Goal: Transaction & Acquisition: Purchase product/service

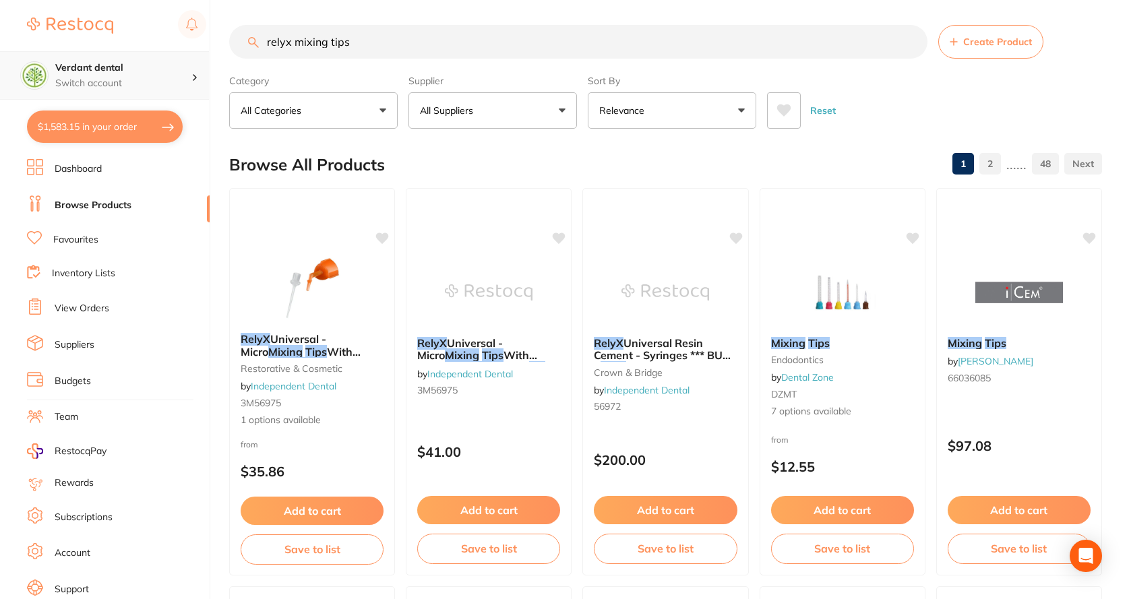
scroll to position [1, 0]
drag, startPoint x: 389, startPoint y: 44, endPoint x: 185, endPoint y: 74, distance: 206.4
click at [185, 74] on div "$1,583.15 Verdant dental Switch account Verdant dental $1,583.15 in your order …" at bounding box center [564, 297] width 1129 height 599
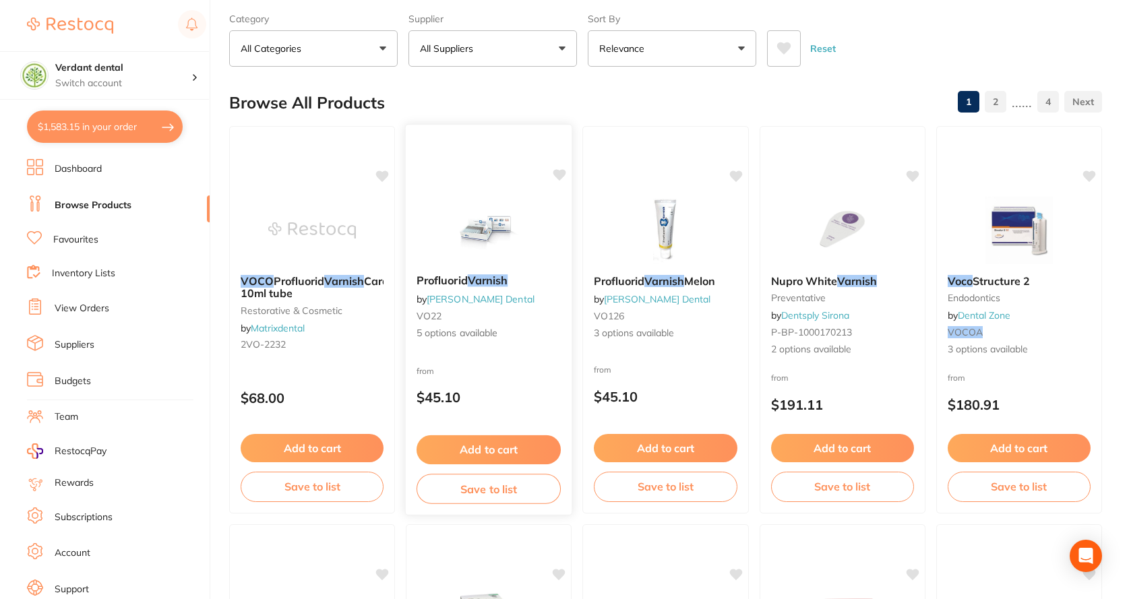
scroll to position [0, 0]
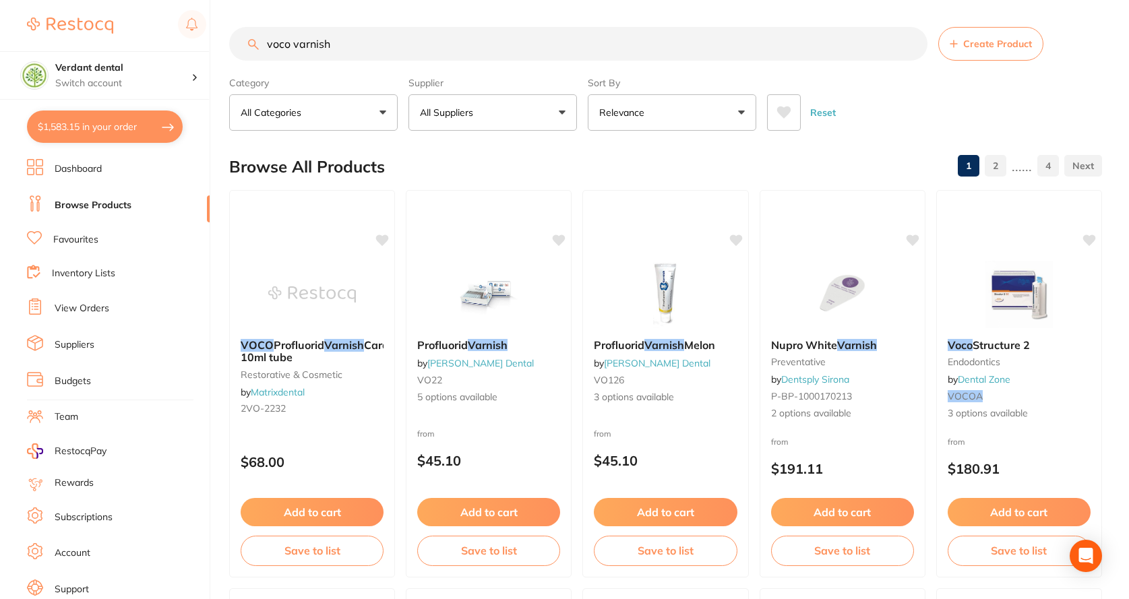
type input "voco varnish"
click at [455, 131] on button "All Suppliers" at bounding box center [492, 112] width 169 height 36
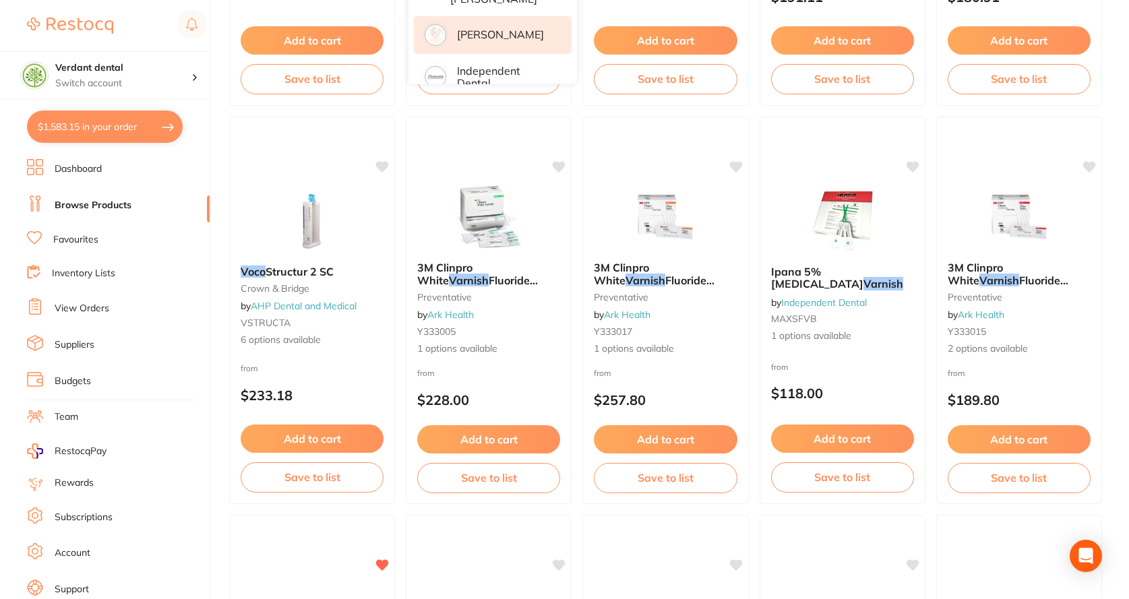
scroll to position [131, 0]
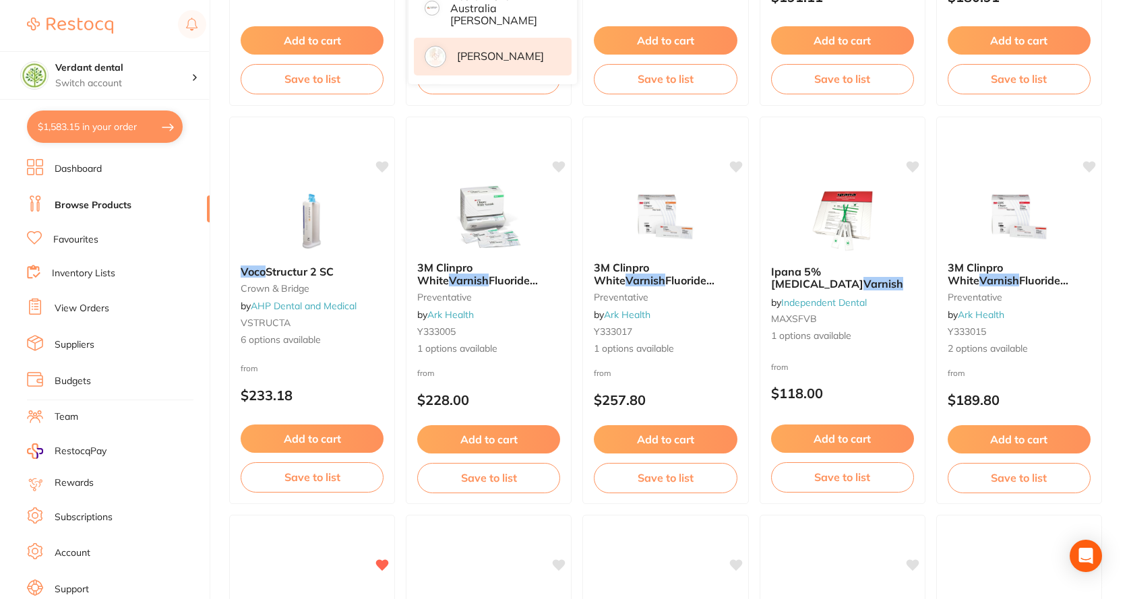
click at [524, 50] on p "[PERSON_NAME]" at bounding box center [500, 56] width 87 height 12
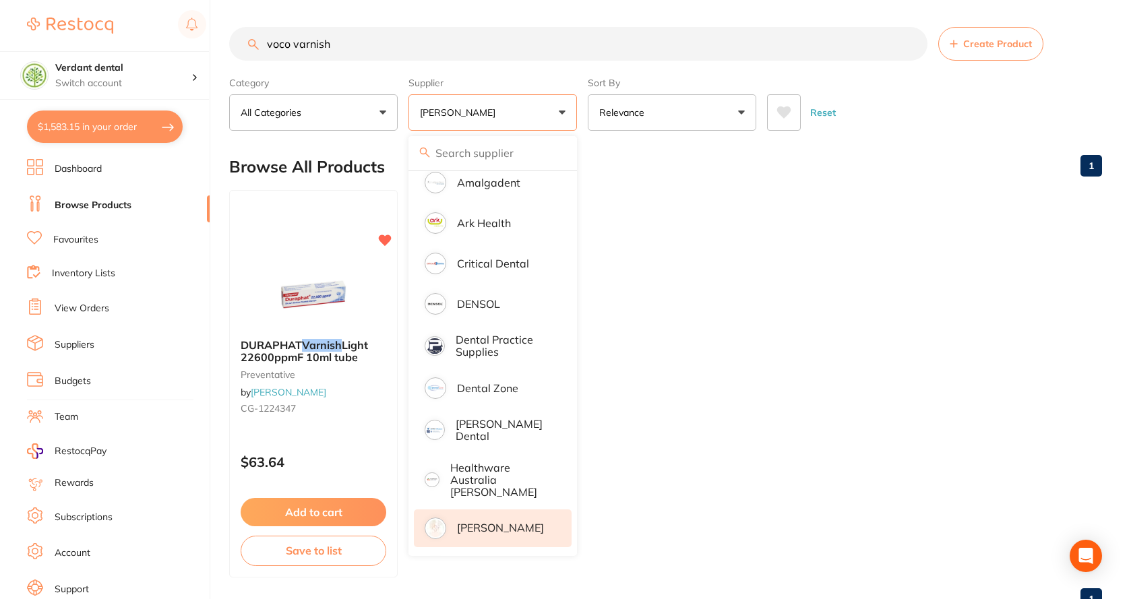
click at [750, 209] on ul "DURAPHAT Varnish Light 22600ppmF 10ml tube preventative by Henry Schein Halas C…" at bounding box center [665, 384] width 873 height 388
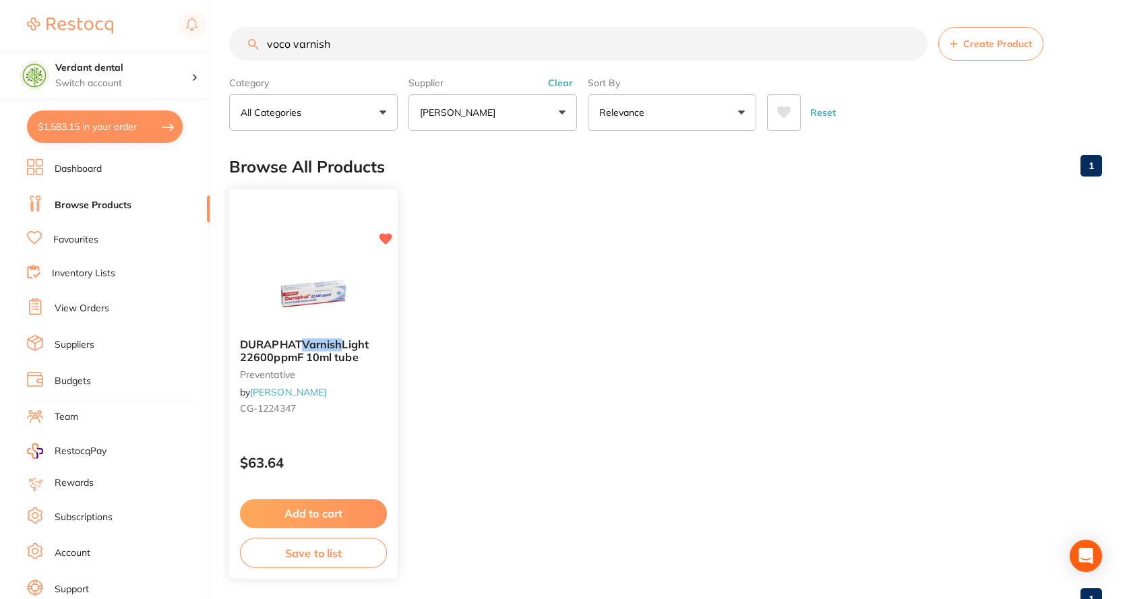
click at [305, 510] on button "Add to cart" at bounding box center [313, 513] width 147 height 29
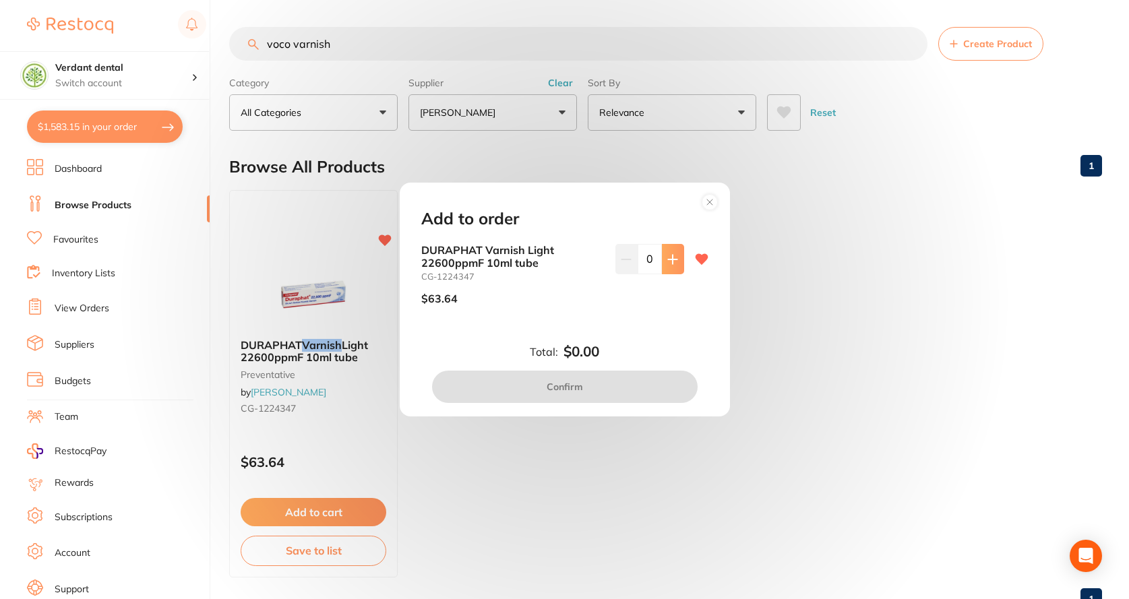
click at [667, 267] on button at bounding box center [673, 259] width 22 height 30
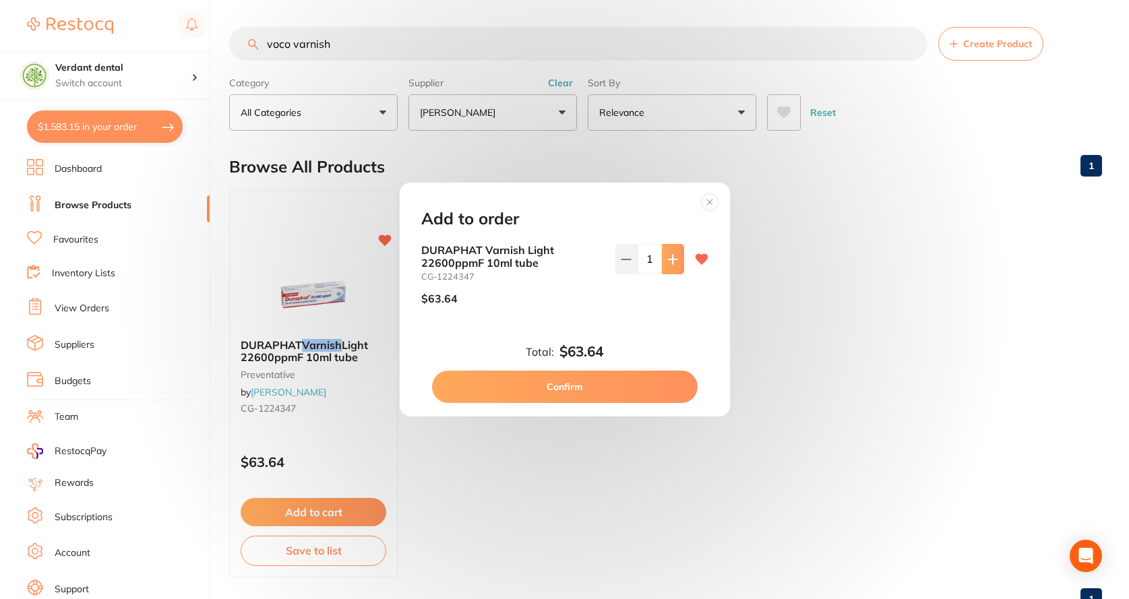
click at [667, 267] on button at bounding box center [673, 259] width 22 height 30
type input "4"
click at [586, 398] on button "Confirm" at bounding box center [565, 387] width 266 height 32
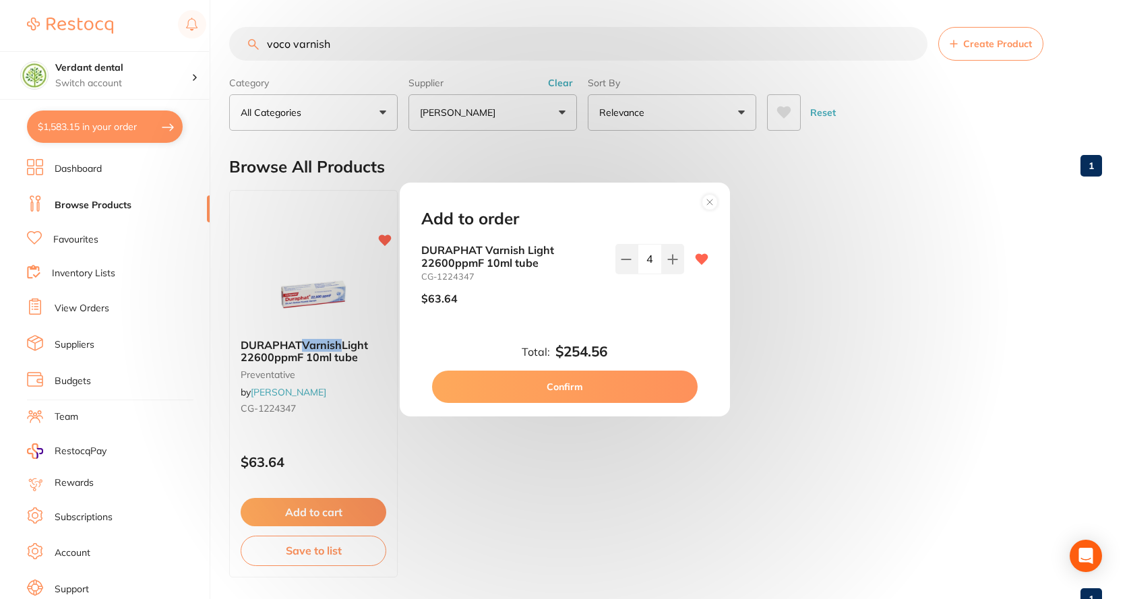
checkbox input "false"
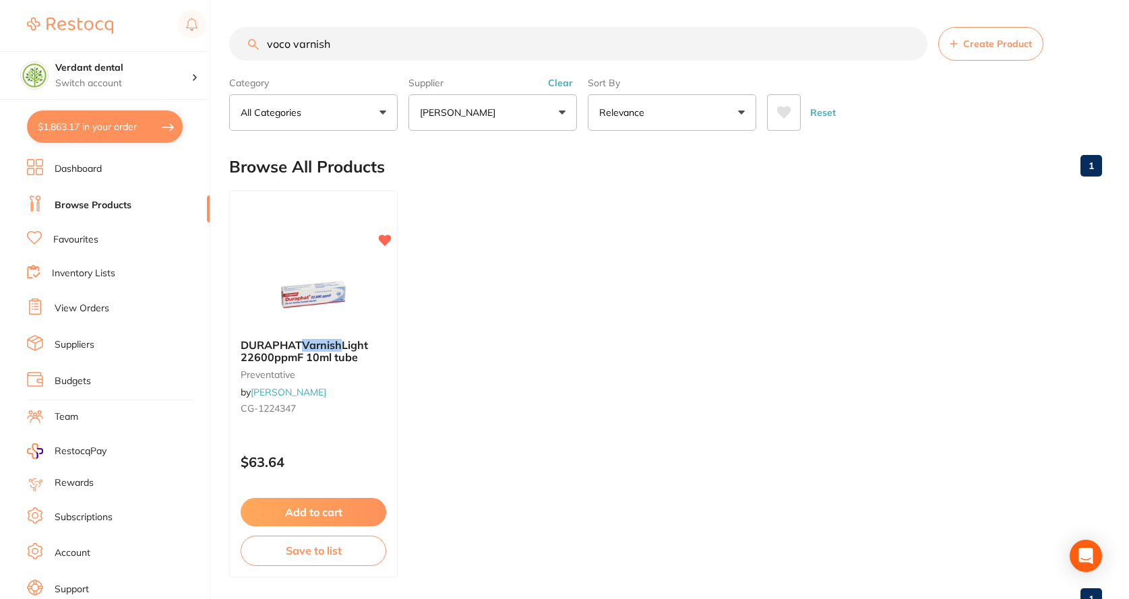
click at [104, 141] on button "$1,863.17 in your order" at bounding box center [105, 127] width 156 height 32
checkbox input "true"
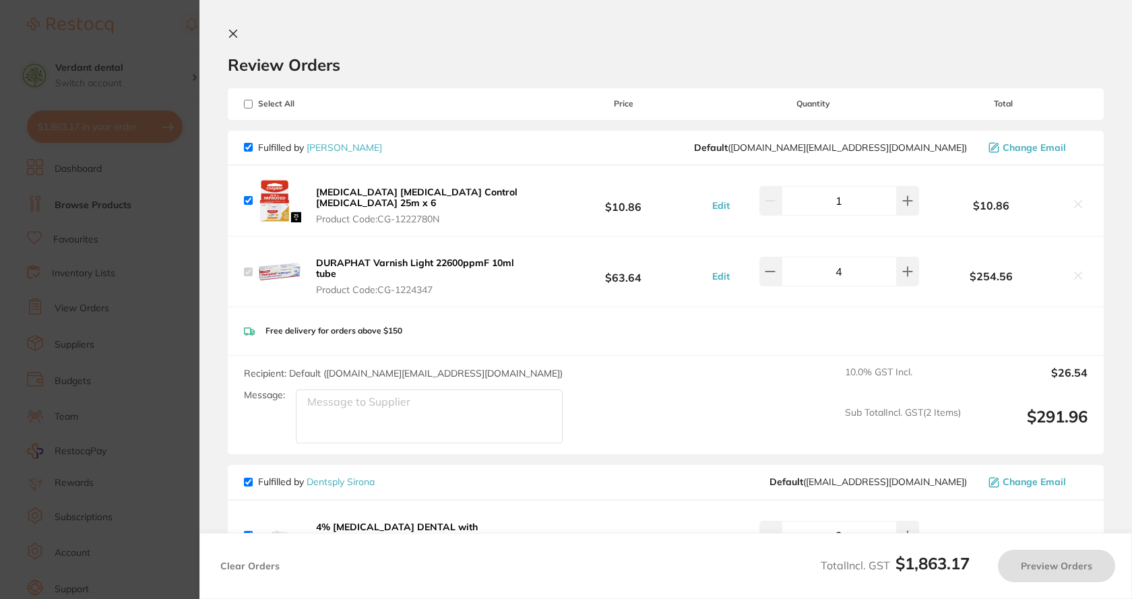
checkbox input "true"
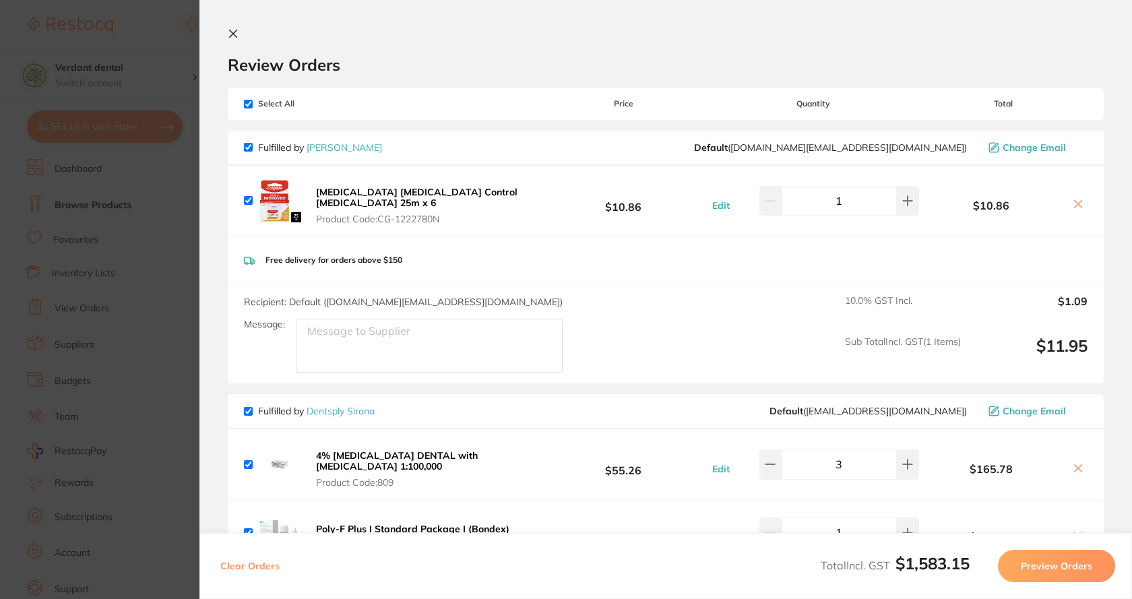
click at [191, 239] on section "Update RRP Set your pre negotiated price for this item. Item Agreed RRP (excl. …" at bounding box center [566, 299] width 1132 height 599
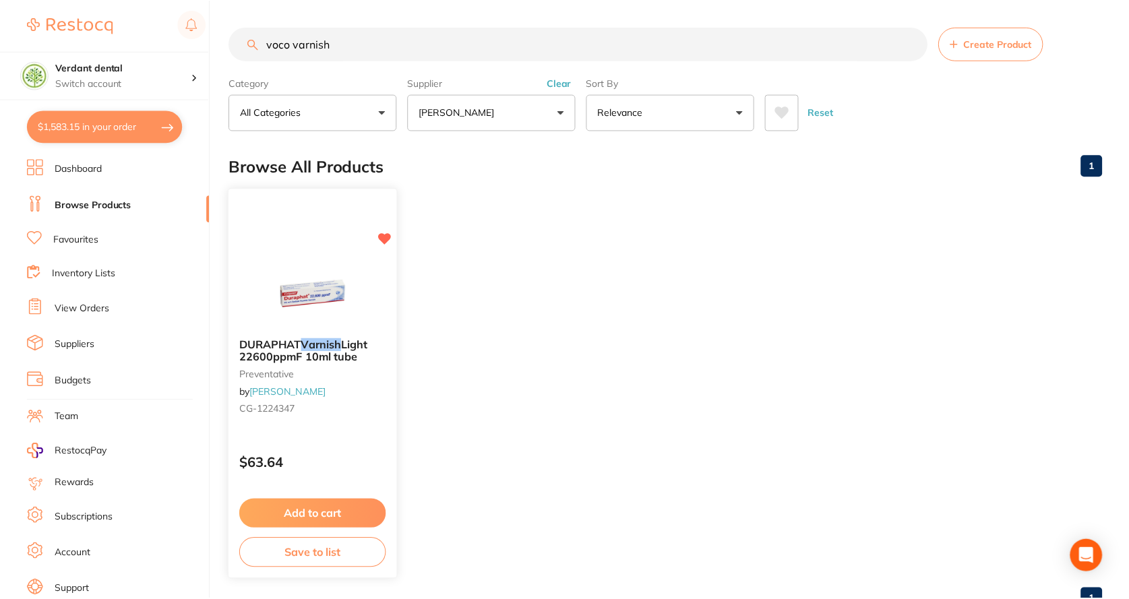
scroll to position [49, 0]
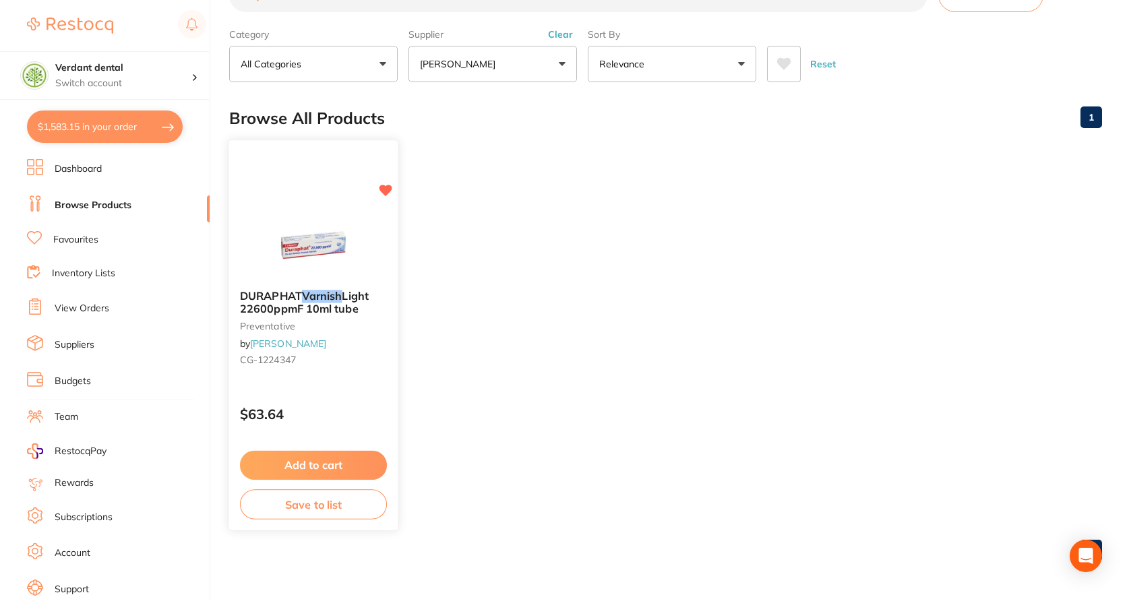
click at [302, 462] on button "Add to cart" at bounding box center [313, 465] width 147 height 29
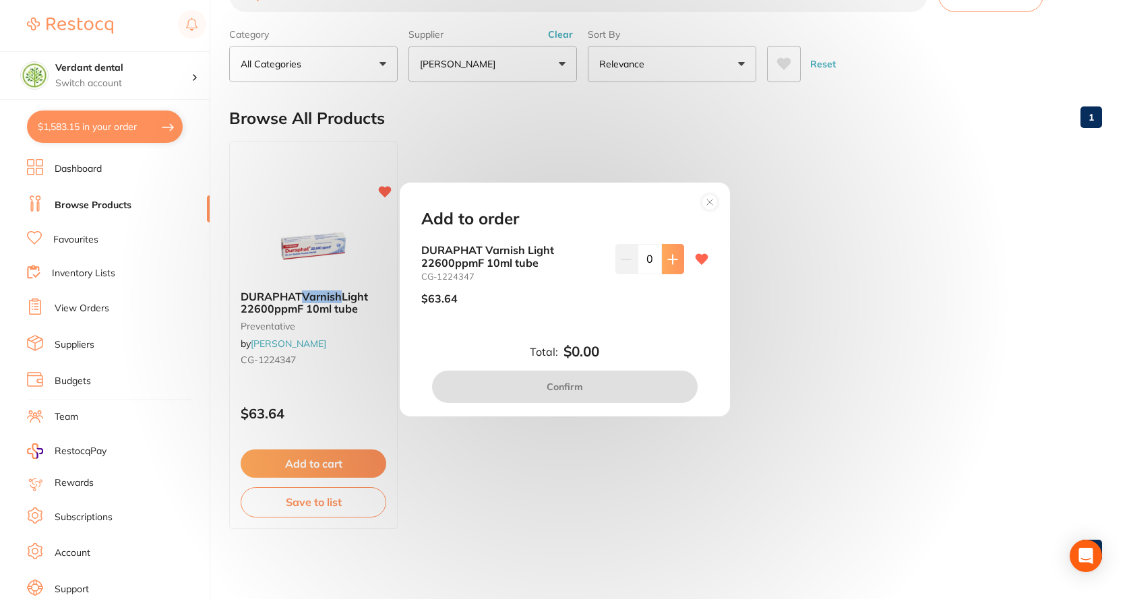
click at [674, 266] on button at bounding box center [673, 259] width 22 height 30
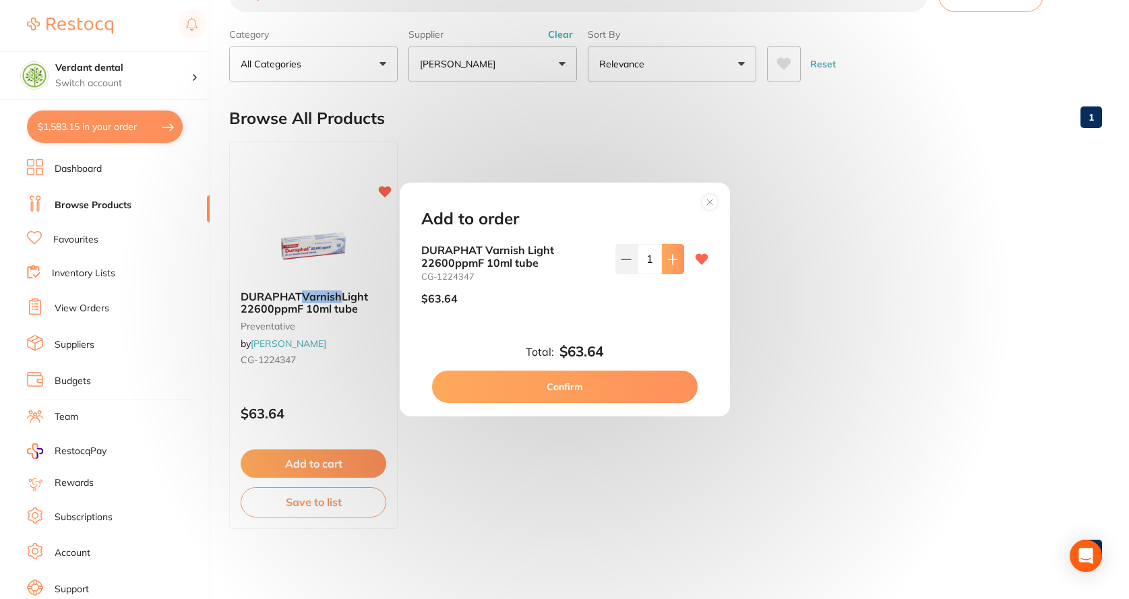
click at [674, 266] on button at bounding box center [673, 259] width 22 height 30
type input "4"
click at [628, 392] on button "Confirm" at bounding box center [565, 387] width 266 height 32
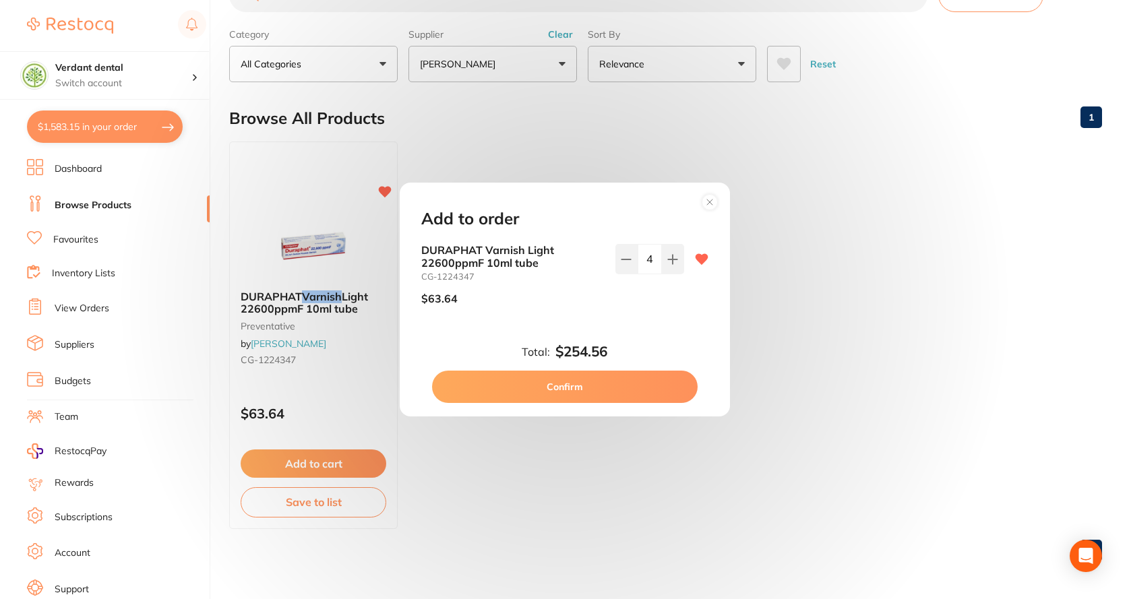
checkbox input "false"
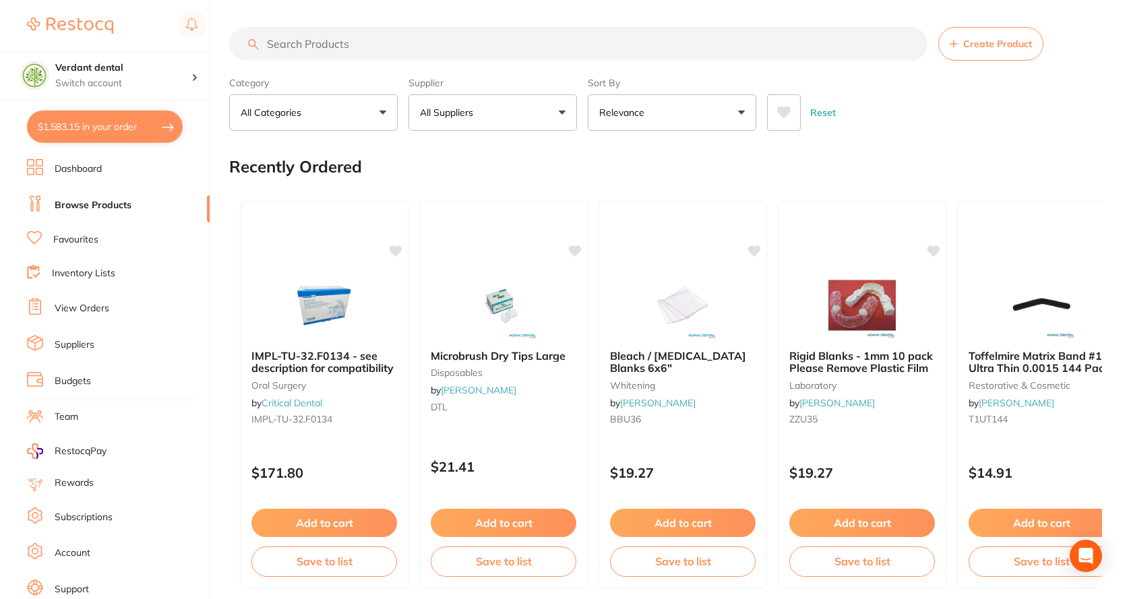
click at [111, 136] on button "$1,583.15 in your order" at bounding box center [105, 127] width 156 height 32
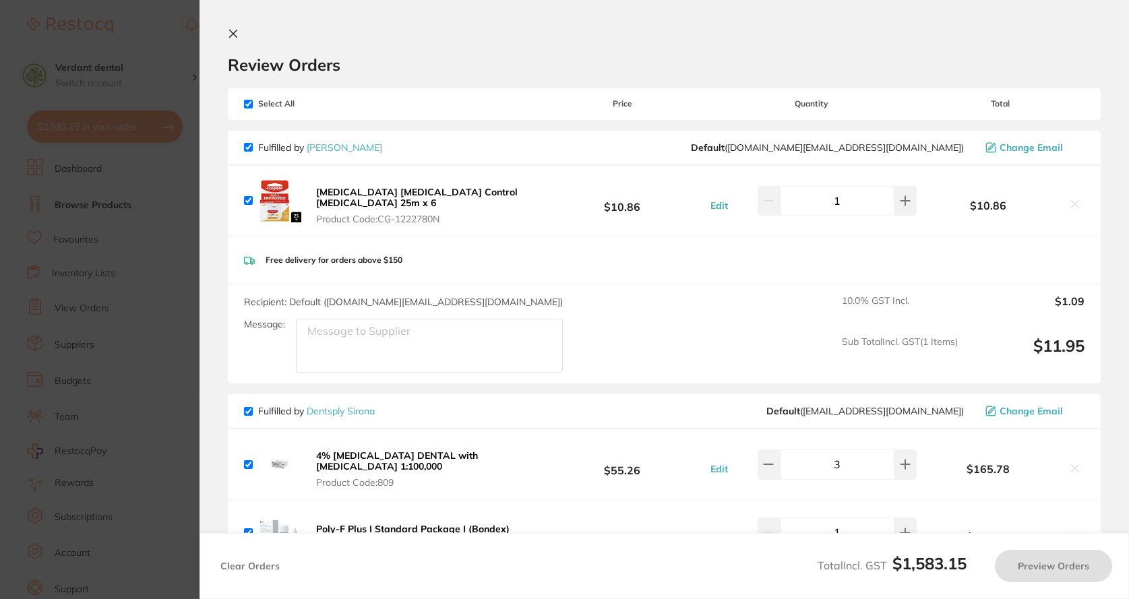
checkbox input "true"
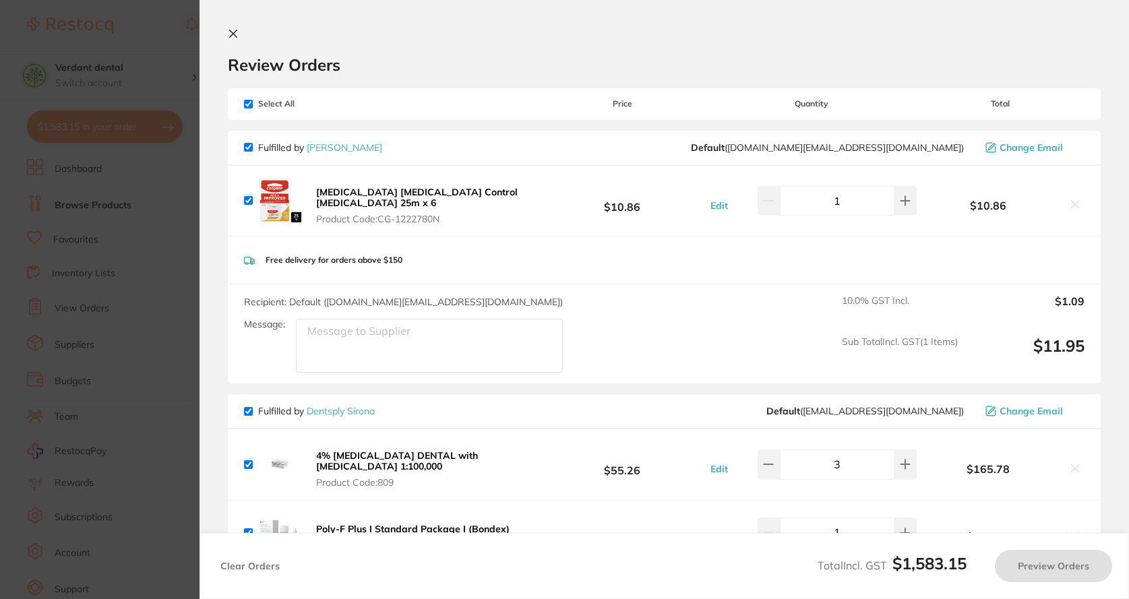
checkbox input "true"
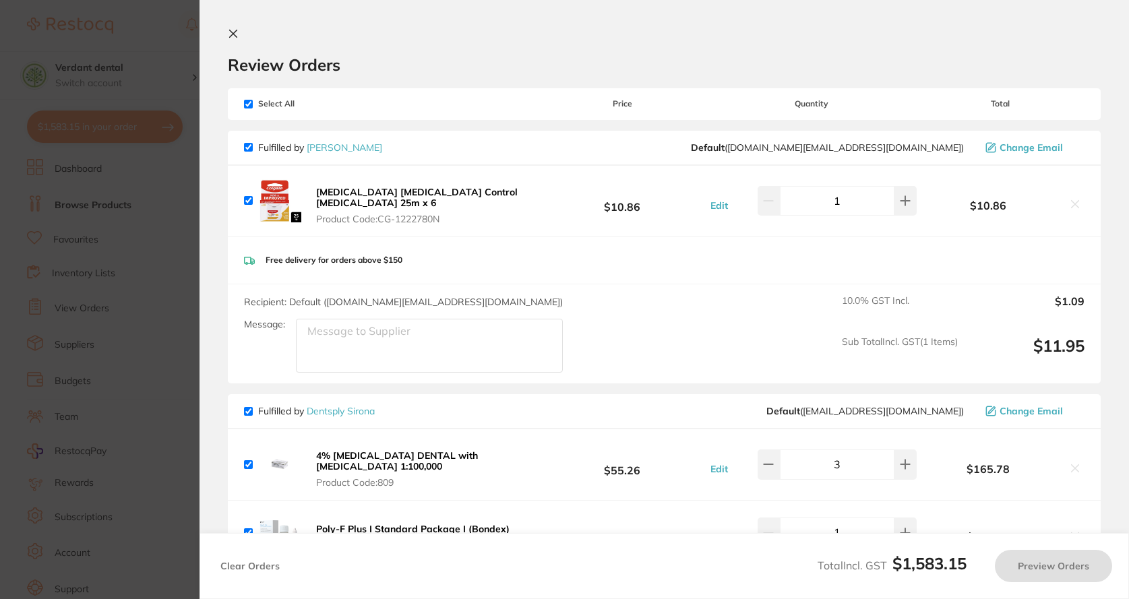
checkbox input "true"
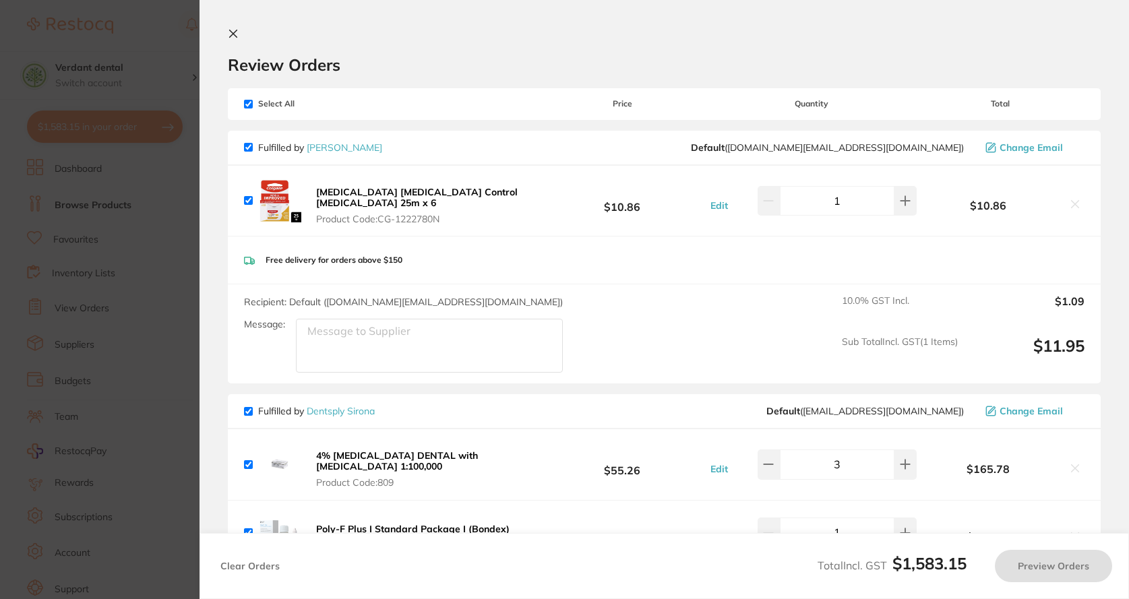
checkbox input "true"
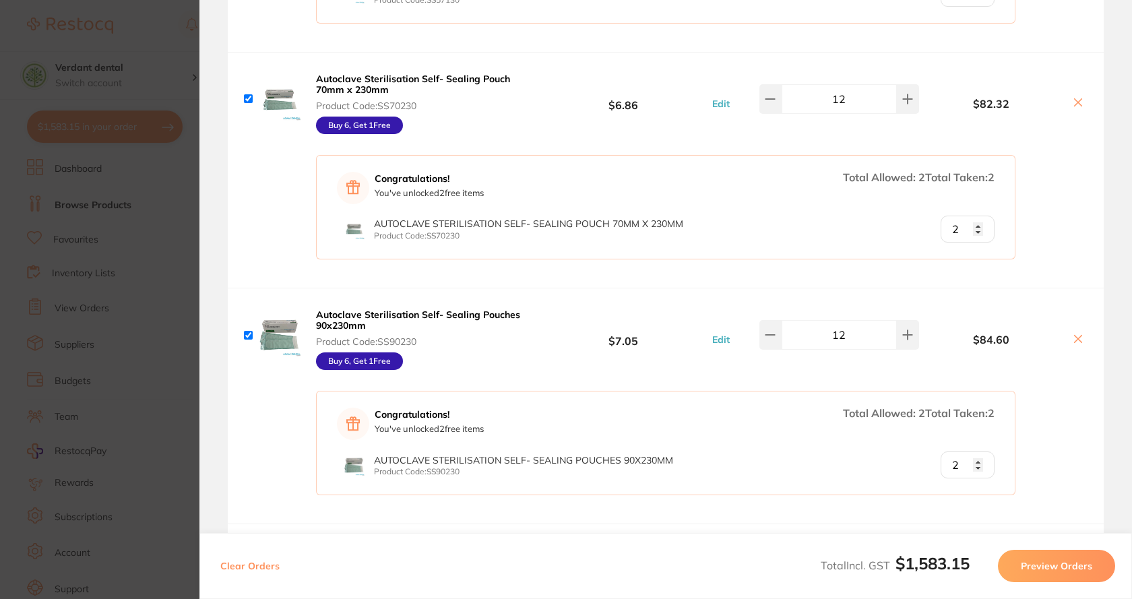
scroll to position [2090, 0]
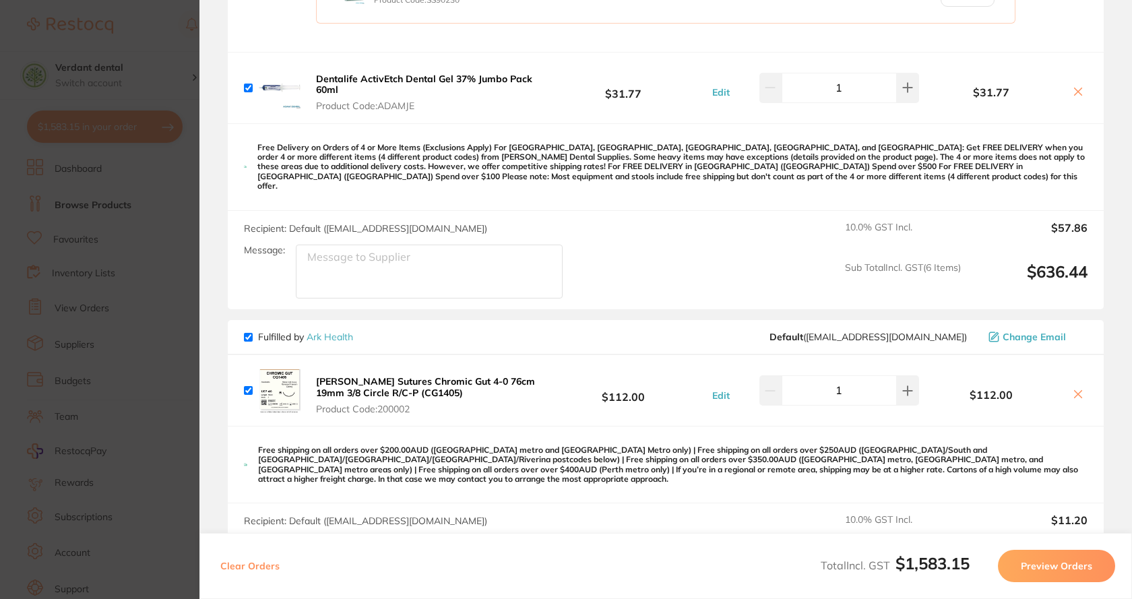
click at [167, 272] on section "Update RRP Set your pre negotiated price for this item. Item Agreed RRP (excl. …" at bounding box center [566, 299] width 1132 height 599
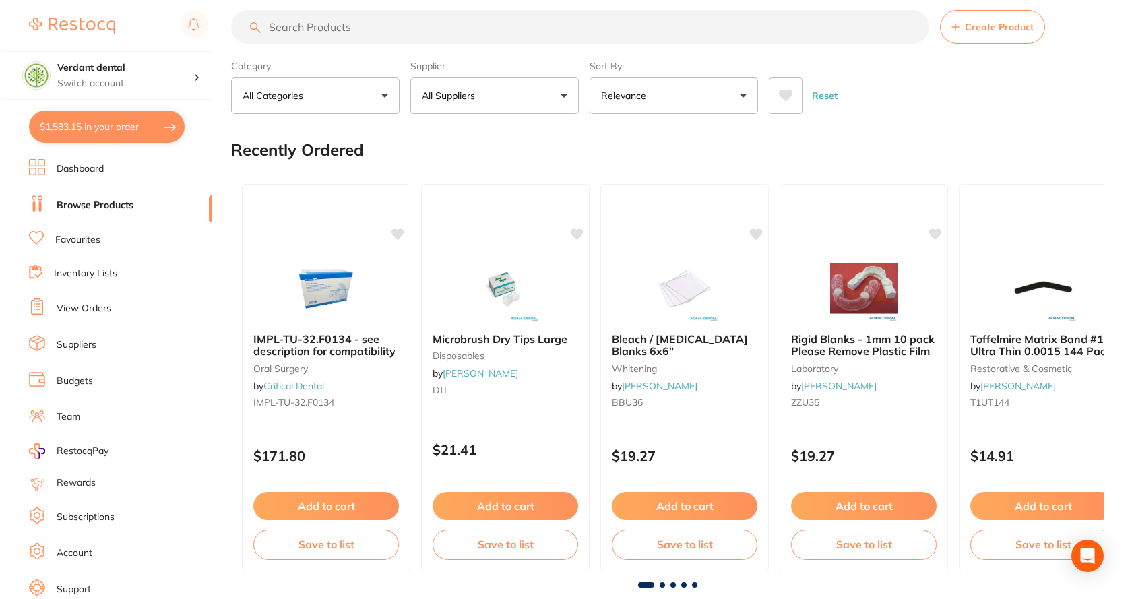
scroll to position [0, 0]
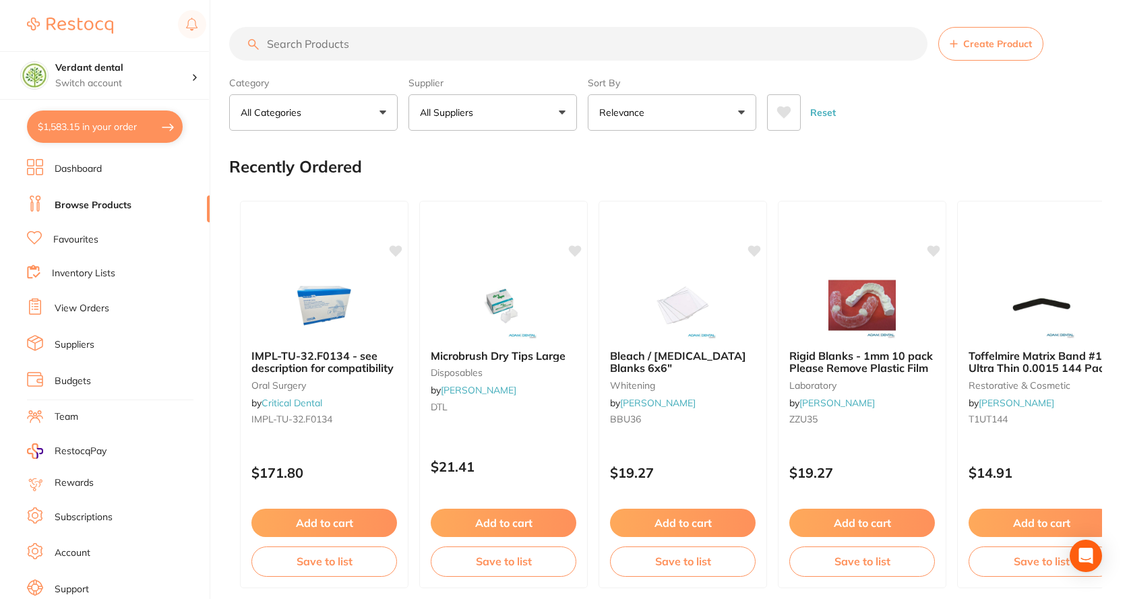
click at [353, 47] on input "search" at bounding box center [578, 44] width 698 height 34
click at [84, 242] on link "Favourites" at bounding box center [75, 239] width 45 height 13
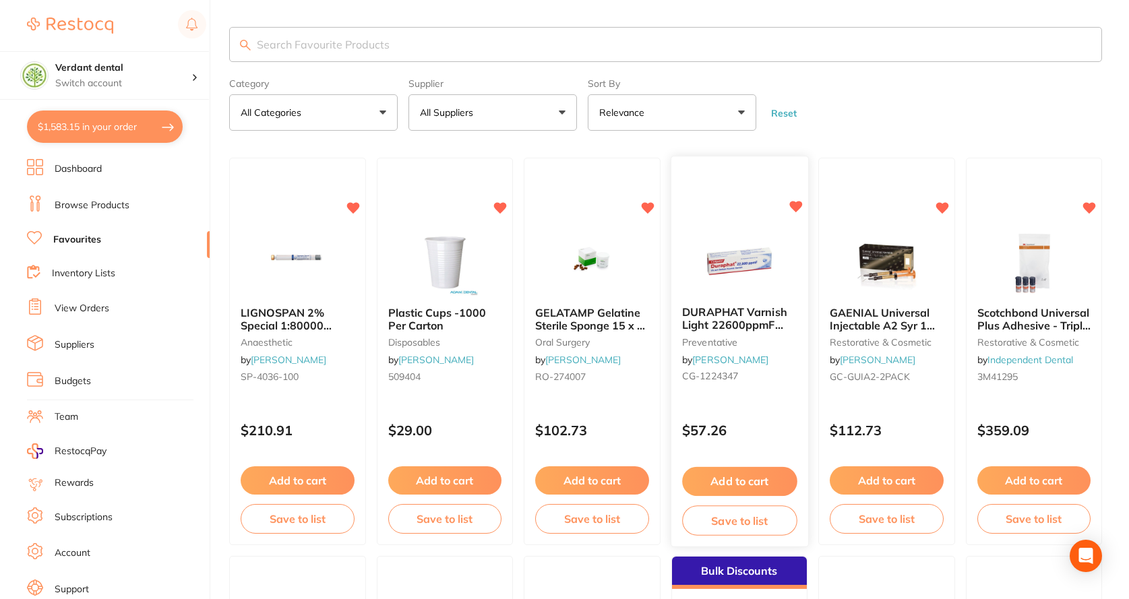
click at [767, 241] on img at bounding box center [739, 262] width 88 height 68
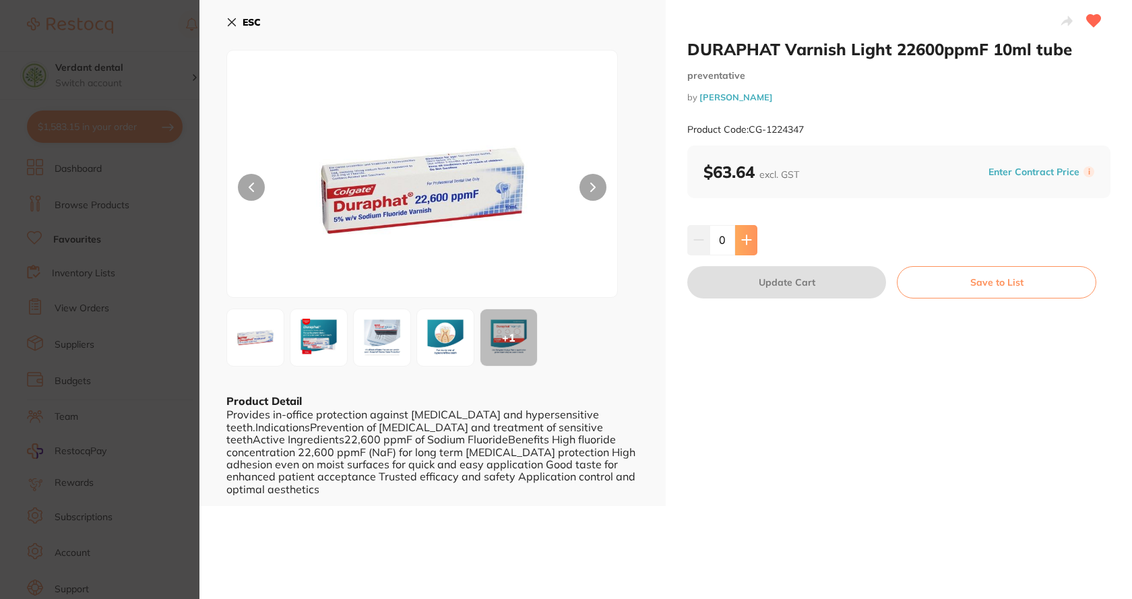
click at [754, 247] on button at bounding box center [746, 240] width 22 height 30
type input "4"
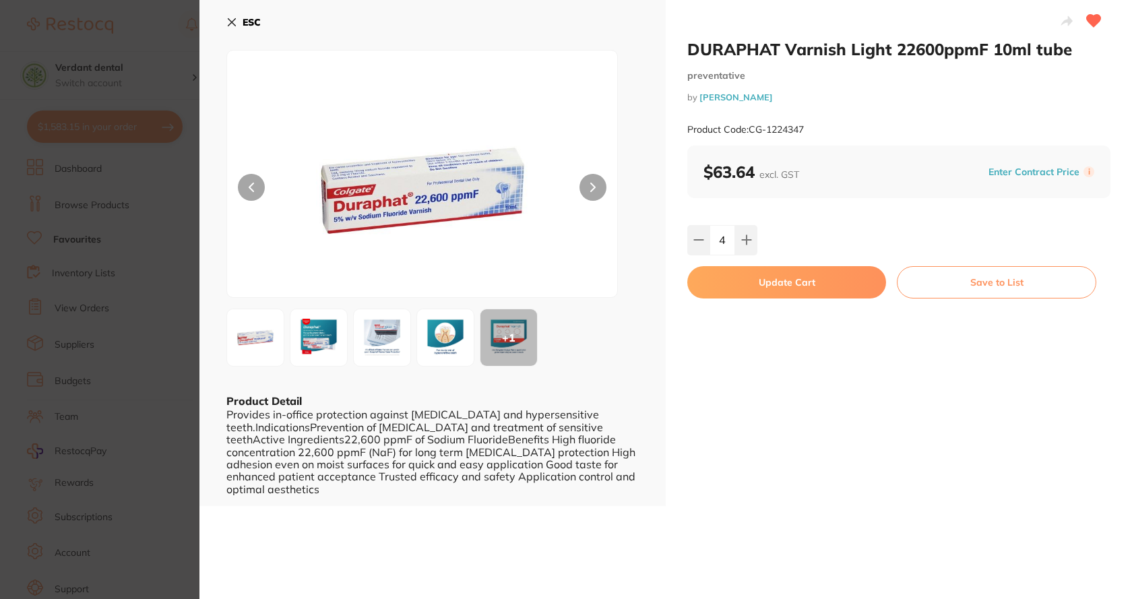
click at [758, 279] on button "Update Cart" at bounding box center [787, 282] width 199 height 32
checkbox input "false"
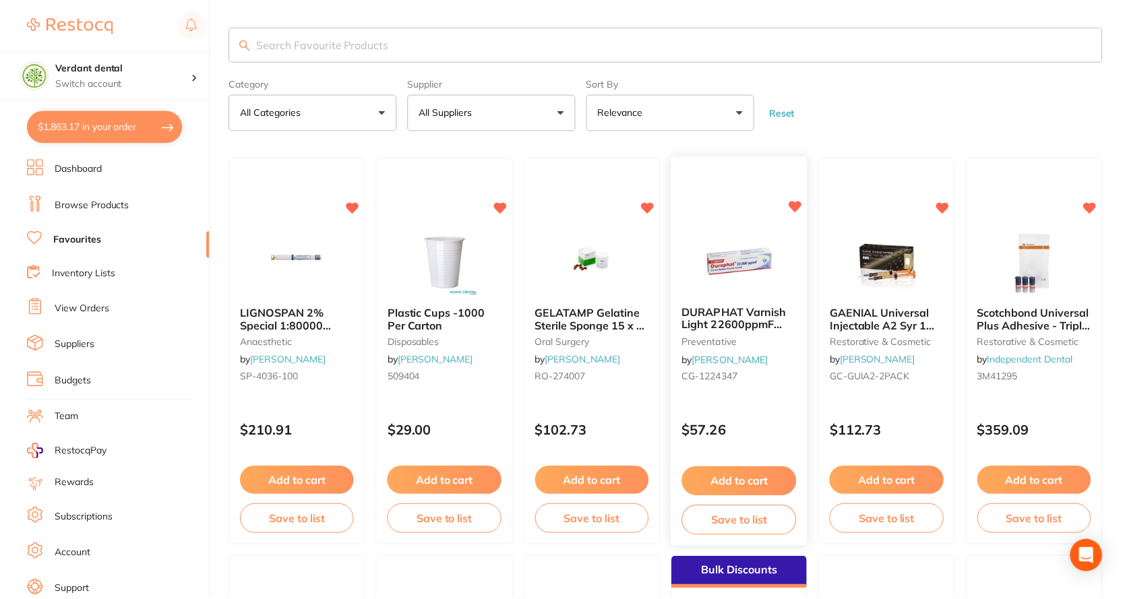
scroll to position [2160, 0]
click at [63, 129] on button "$1,863.17 in your order" at bounding box center [105, 127] width 156 height 32
checkbox input "true"
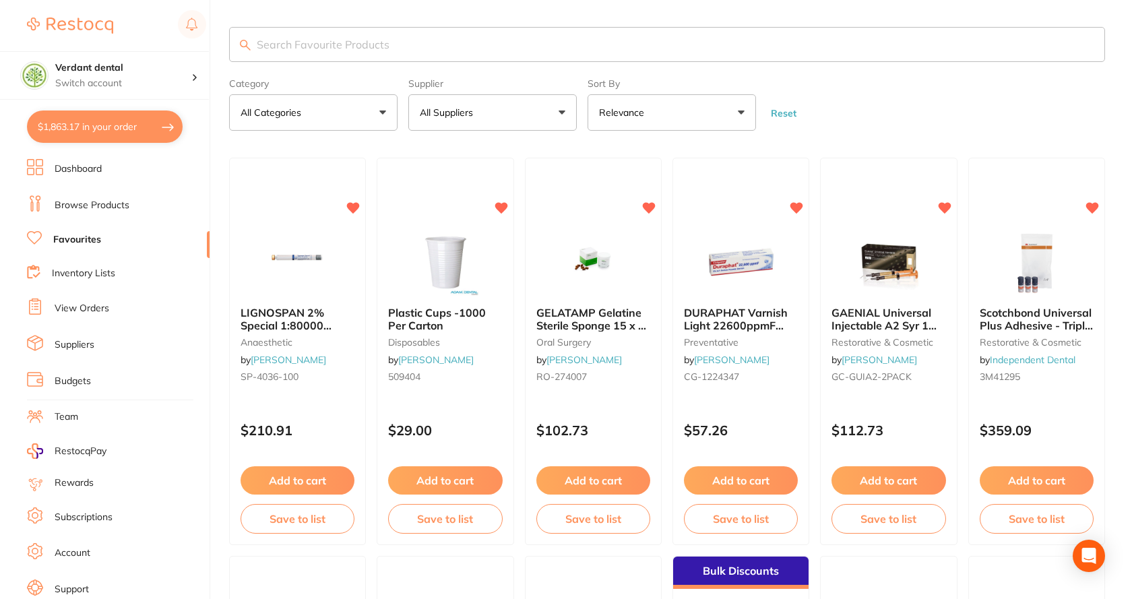
checkbox input "true"
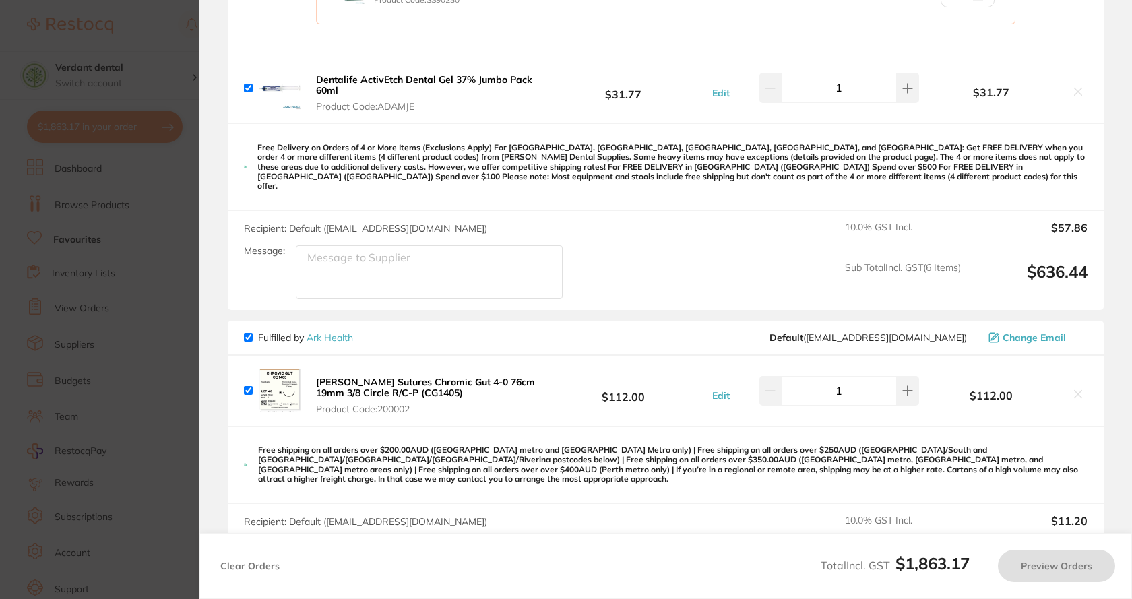
checkbox input "true"
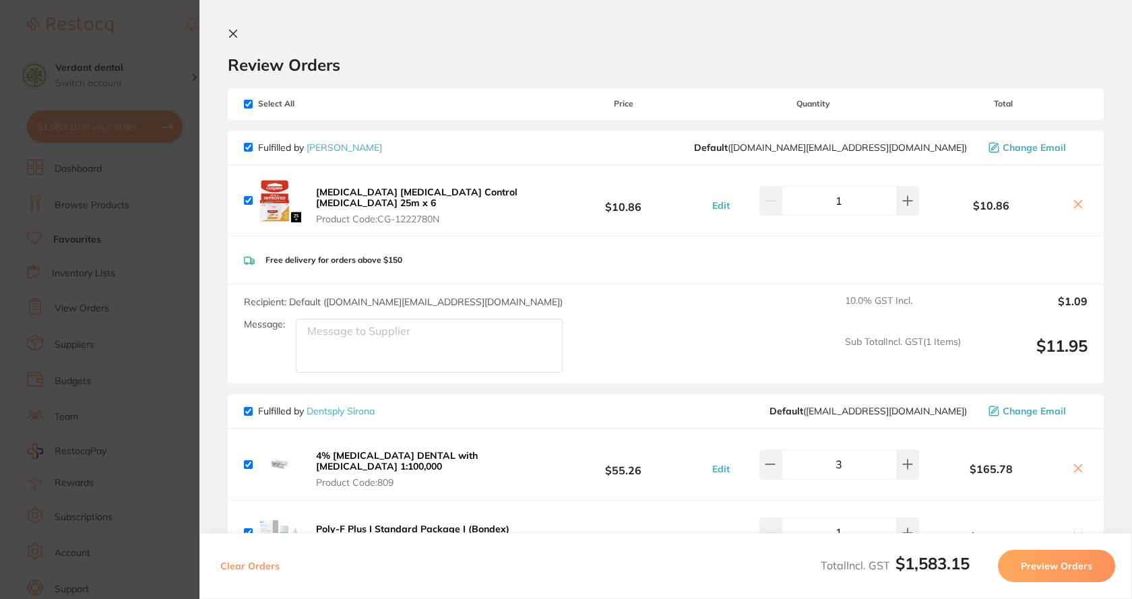
click at [233, 30] on icon at bounding box center [233, 33] width 11 height 11
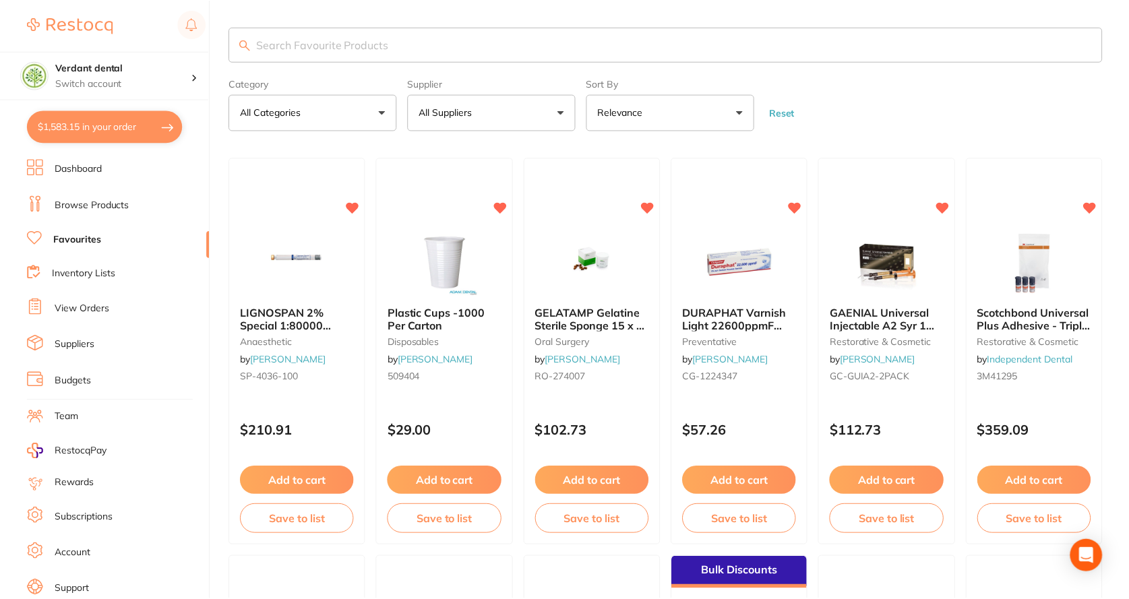
scroll to position [1, 0]
click at [744, 264] on img at bounding box center [739, 261] width 88 height 68
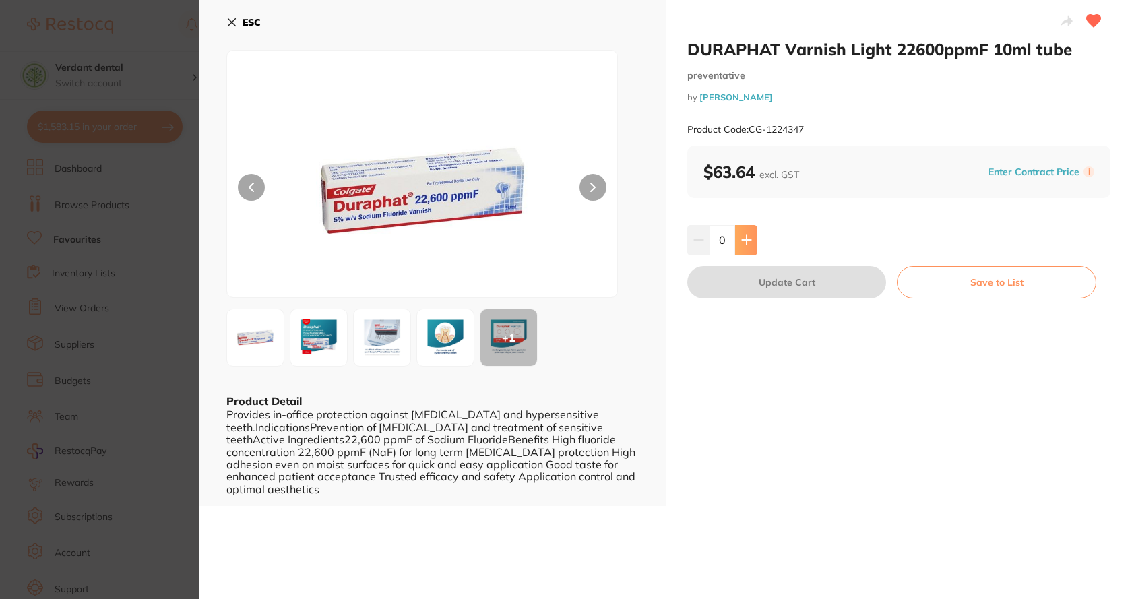
click at [746, 249] on button at bounding box center [746, 240] width 22 height 30
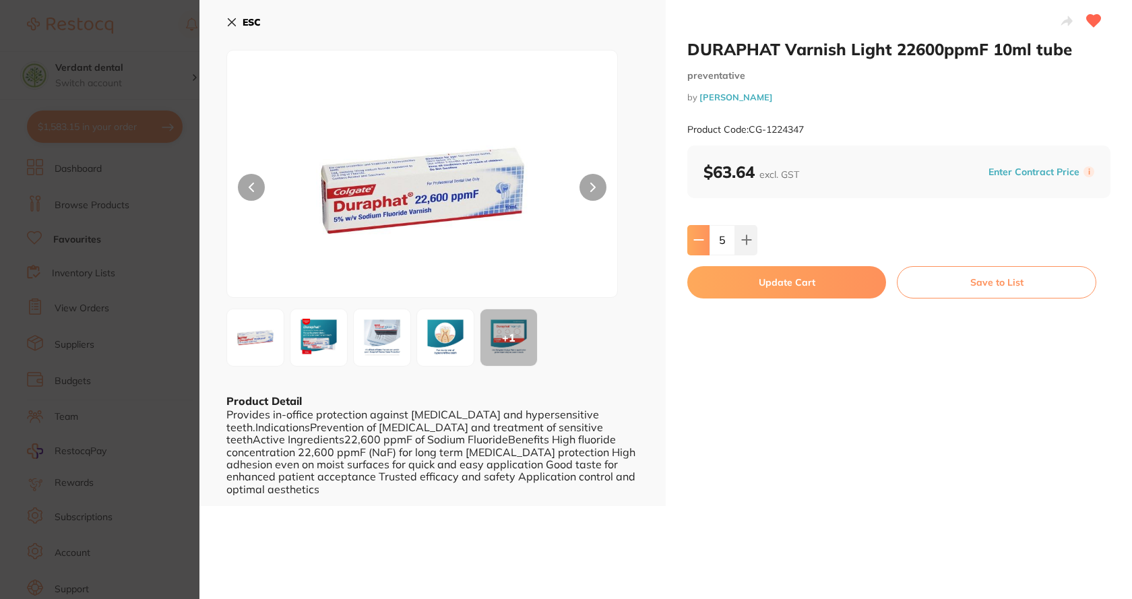
click at [700, 242] on icon at bounding box center [699, 240] width 11 height 11
type input "4"
click at [783, 285] on button "Update Cart" at bounding box center [787, 282] width 199 height 32
checkbox input "false"
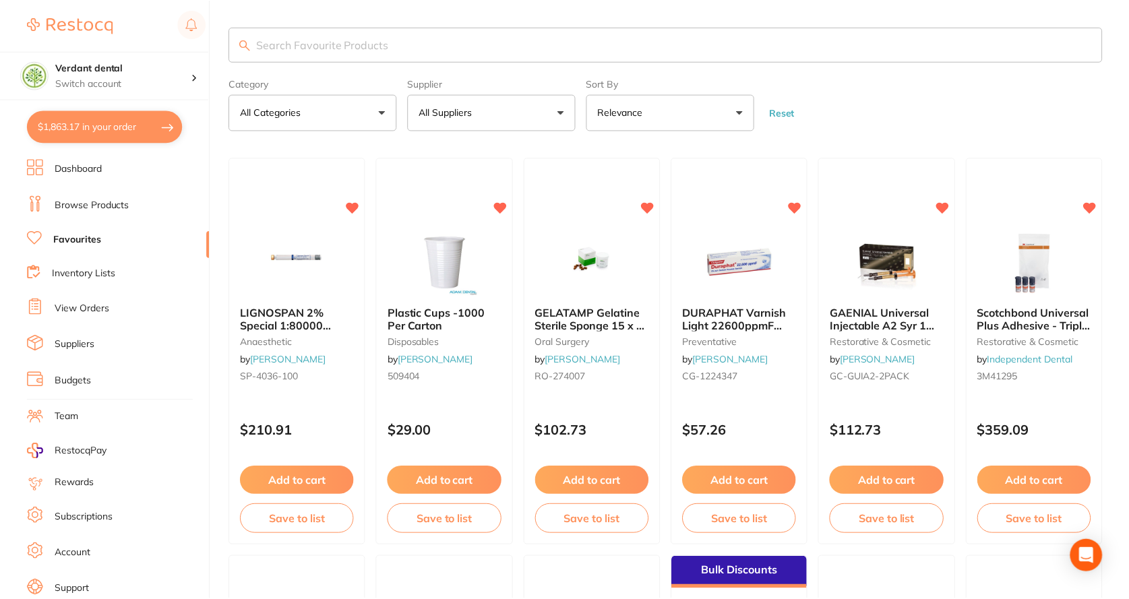
scroll to position [1, 0]
click at [84, 127] on button "$1,863.17 in your order" at bounding box center [105, 127] width 156 height 32
checkbox input "true"
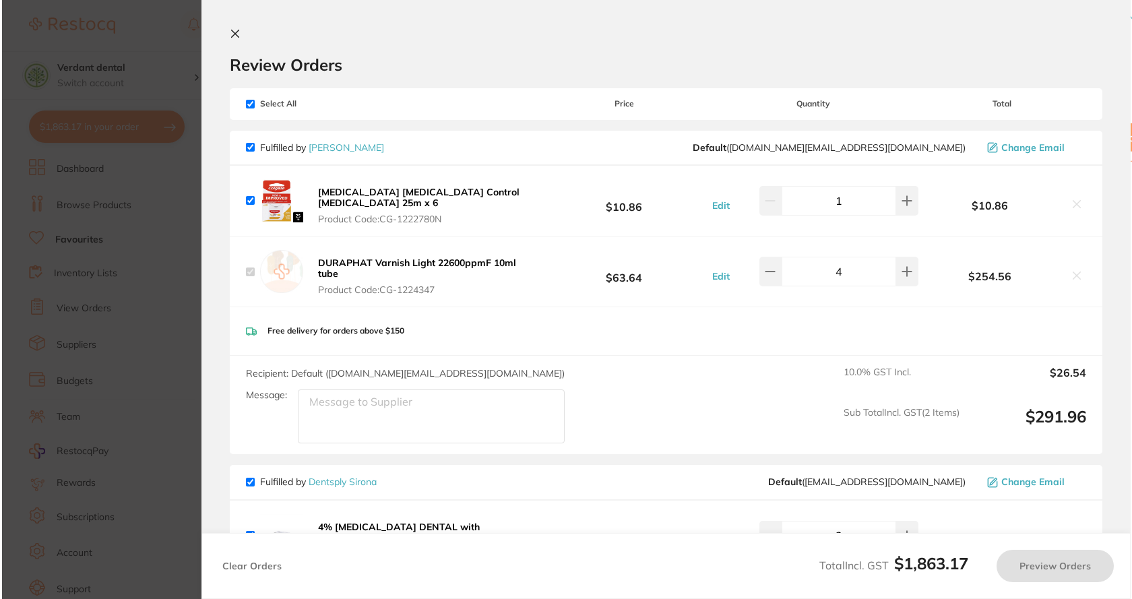
scroll to position [0, 0]
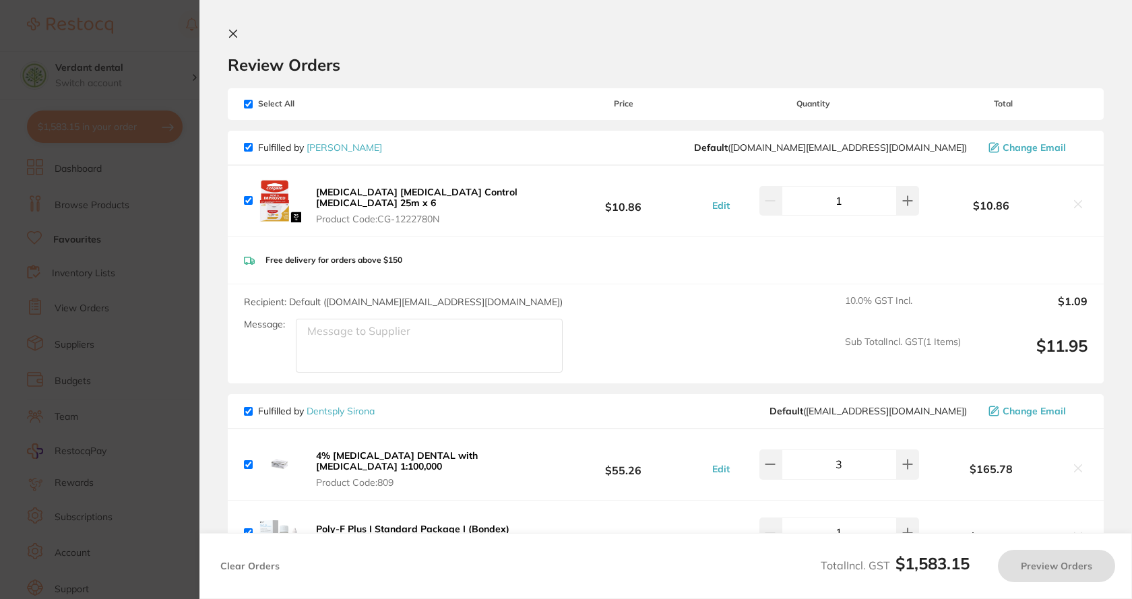
checkbox input "true"
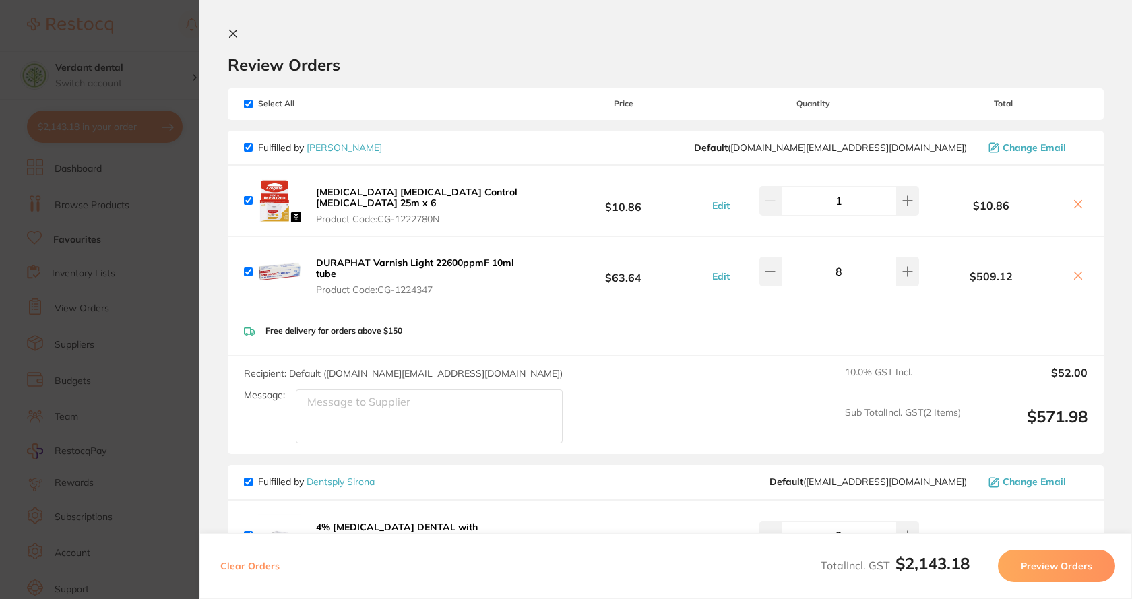
click at [841, 273] on input "8" at bounding box center [839, 272] width 115 height 30
type input "4"
click at [842, 311] on div "Free delivery for orders above $150" at bounding box center [666, 331] width 876 height 48
